Goal: Task Accomplishment & Management: Manage account settings

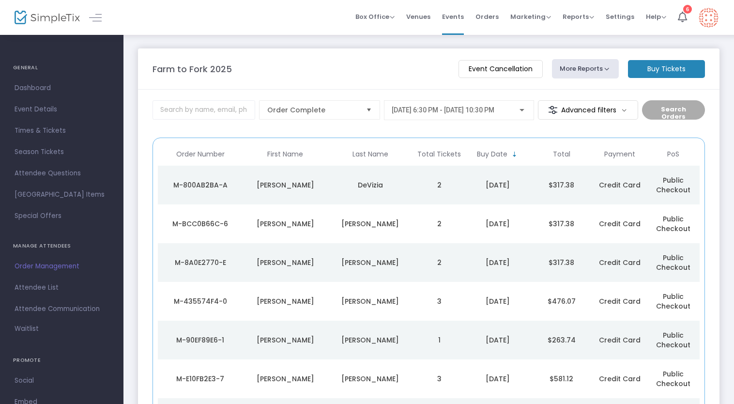
click at [387, 342] on div "[PERSON_NAME]" at bounding box center [370, 340] width 80 height 10
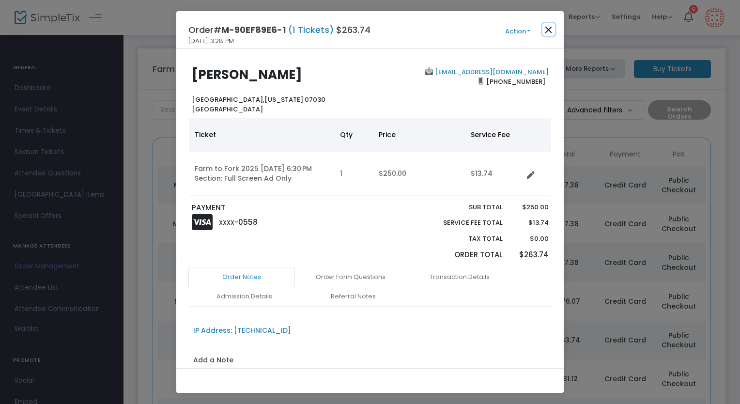
click at [548, 29] on button "Close" at bounding box center [548, 29] width 13 height 13
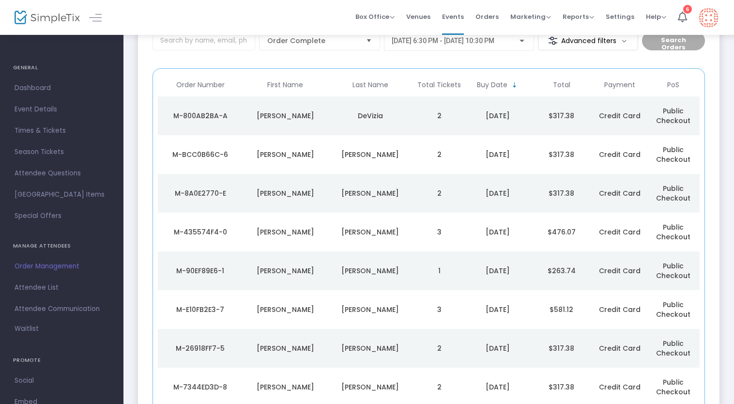
scroll to position [71, 0]
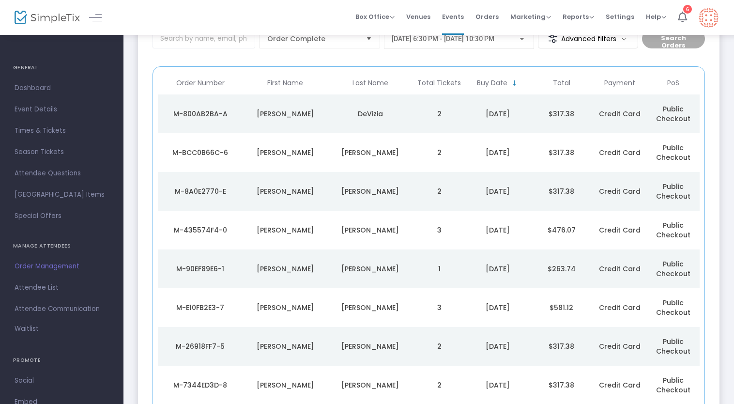
click at [349, 226] on div "[PERSON_NAME]" at bounding box center [370, 230] width 80 height 10
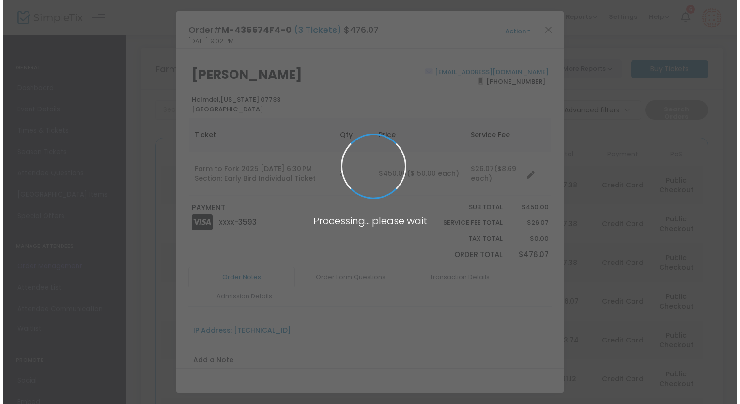
scroll to position [0, 0]
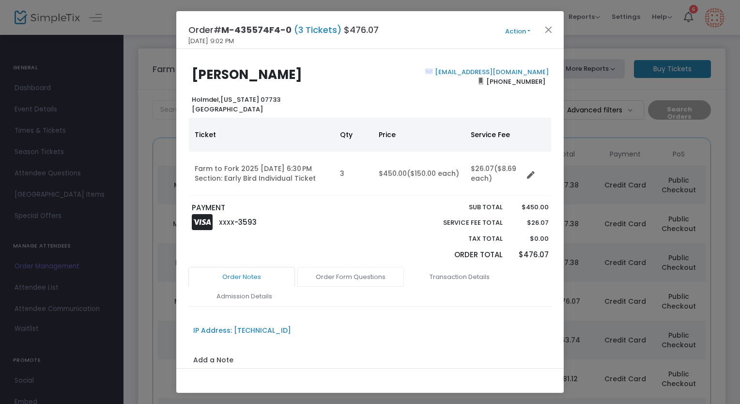
click at [378, 271] on link "Order Form Questions" at bounding box center [350, 277] width 107 height 20
